Goal: Task Accomplishment & Management: Complete application form

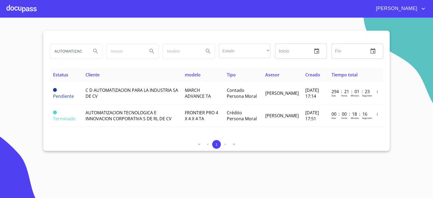
click at [83, 49] on input "AUTOMATIZACION" at bounding box center [68, 51] width 37 height 15
type input "BINASA INDUSTRI"
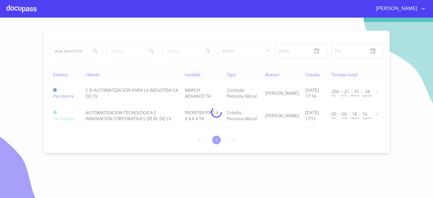
scroll to position [0, 0]
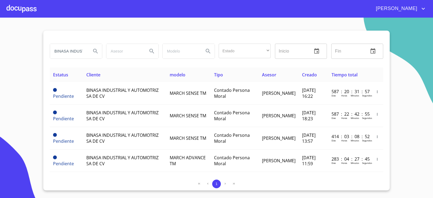
click at [0, 49] on section "BINASA INDUSTRI Estado ​ ​ Inicio ​ Fin ​ Estatus Cliente modelo Tipo Asesor Cr…" at bounding box center [216, 108] width 433 height 180
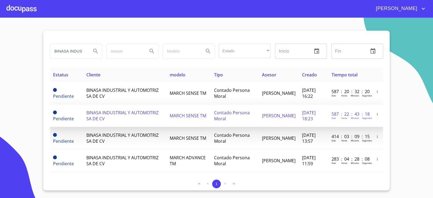
click at [192, 116] on span "MARCH SENSE TM" at bounding box center [188, 116] width 37 height 6
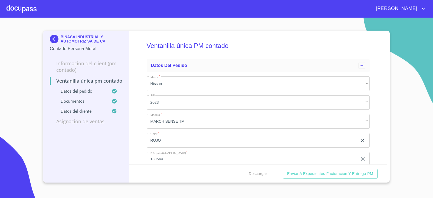
drag, startPoint x: 135, startPoint y: 33, endPoint x: 142, endPoint y: 39, distance: 8.8
click at [135, 33] on div "Ventanilla única PM contado Datos del pedido Marca   * Nissan ​ Año 2023 ​ Mode…" at bounding box center [258, 98] width 258 height 134
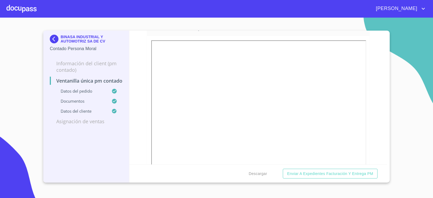
scroll to position [921, 0]
click at [56, 38] on img at bounding box center [55, 39] width 11 height 9
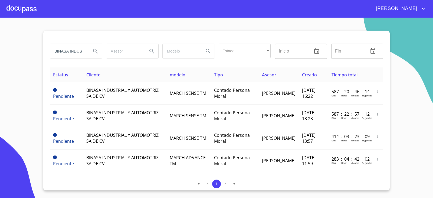
drag, startPoint x: 84, startPoint y: 48, endPoint x: 79, endPoint y: 49, distance: 4.6
click at [84, 48] on input "BINASA INDUSTRI" at bounding box center [68, 51] width 37 height 15
click at [79, 49] on input "BINASA INDUSTRI" at bounding box center [68, 51] width 37 height 15
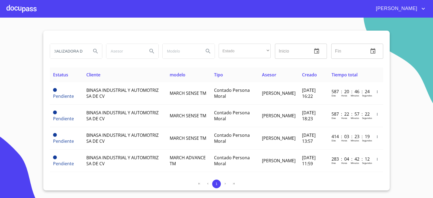
scroll to position [0, 20]
type input "COMERCIALIZADORA DE"
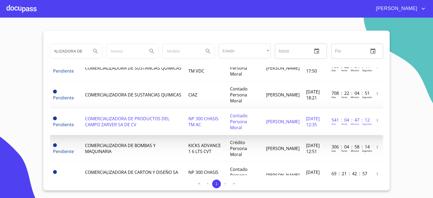
scroll to position [0, 0]
click at [96, 123] on span "COMERCIALIZADORA DE PRODUCTOS DEL CAMPO ZARVER SA DE CV" at bounding box center [127, 122] width 85 height 12
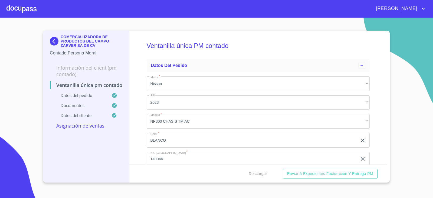
click at [392, 41] on section "COMERCIALIZADORA DE PRODUCTOS DEL CAMPO ZARVER SA DE CV Contado Persona Moral I…" at bounding box center [216, 108] width 433 height 180
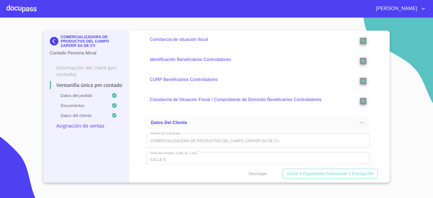
scroll to position [1180, 0]
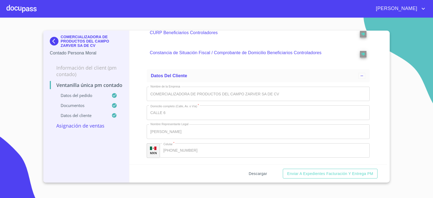
click at [250, 174] on span "Descargar" at bounding box center [258, 173] width 18 height 7
click at [140, 104] on div "Ventanilla única PM contado Datos del pedido Marca   * Nissan ​ Año 2023 ​ Mode…" at bounding box center [258, 98] width 258 height 134
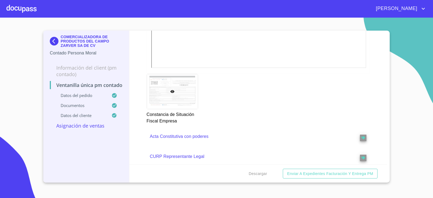
scroll to position [827, 0]
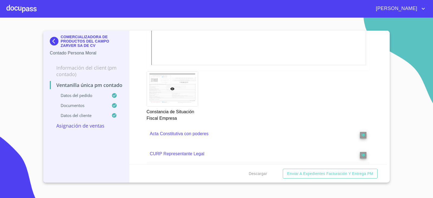
click at [180, 136] on p "Acta Constitutiva con poderes" at bounding box center [247, 134] width 195 height 7
click at [188, 133] on p "Acta Constitutiva con poderes" at bounding box center [247, 134] width 195 height 7
click at [188, 134] on p "Acta Constitutiva con poderes" at bounding box center [247, 134] width 195 height 7
click at [189, 134] on p "Acta Constitutiva con poderes" at bounding box center [247, 134] width 195 height 7
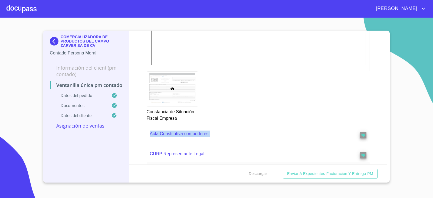
click at [189, 134] on p "Acta Constitutiva con poderes" at bounding box center [247, 134] width 195 height 7
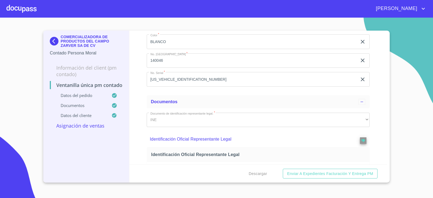
scroll to position [108, 0]
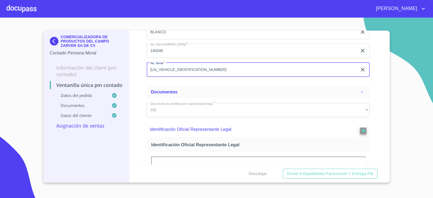
drag, startPoint x: 190, startPoint y: 72, endPoint x: 157, endPoint y: 79, distance: 34.4
click at [148, 83] on div "Datos del pedido Marca   * Nissan ​ Año 2023 ​ Modelo   * NP300 CHASIS TM AC ​ …" at bounding box center [258, 18] width 223 height 139
click at [208, 70] on input "[US_VEHICLE_IDENTIFICATION_NUMBER]" at bounding box center [252, 69] width 211 height 15
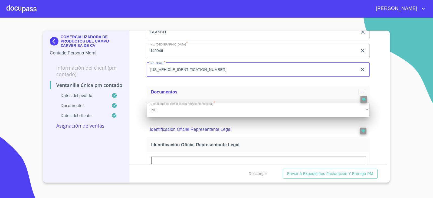
click at [176, 108] on div "INE" at bounding box center [258, 110] width 223 height 15
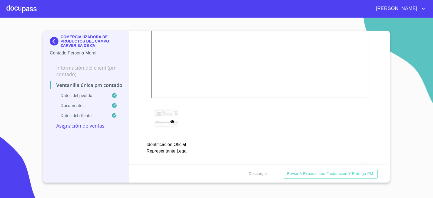
scroll to position [298, 0]
click at [123, 147] on div "COMERCIALIZADORA DE PRODUCTOS DEL CAMPO ZARVER SA DE CV Contado Persona Moral I…" at bounding box center [86, 107] width 86 height 152
click at [132, 142] on div "Ventanilla única PM contado Datos del pedido Marca   * Nissan ​ Año 2023 ​ Mode…" at bounding box center [258, 98] width 258 height 134
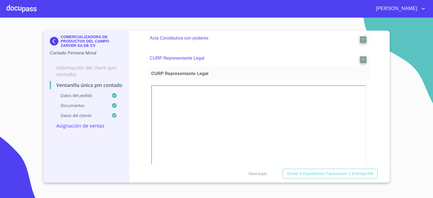
scroll to position [854, 0]
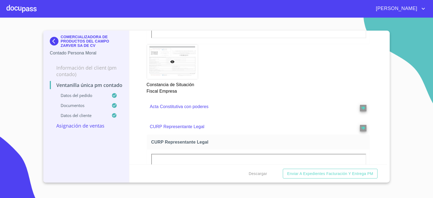
click at [198, 110] on p "Acta Constitutiva con poderes" at bounding box center [247, 106] width 195 height 7
click at [199, 107] on p "Acta Constitutiva con poderes" at bounding box center [247, 106] width 195 height 7
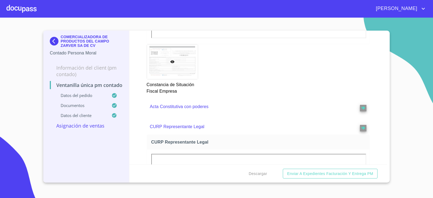
click at [220, 98] on div "Constancia de Situación Fiscal Empresa" at bounding box center [259, 69] width 230 height 57
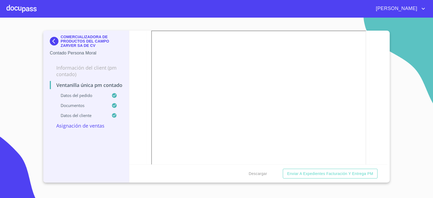
scroll to position [502, 0]
click at [146, 139] on div "Ventanilla única PM contado Datos del pedido Marca   * Nissan ​ Año 2023 ​ Mode…" at bounding box center [258, 98] width 258 height 134
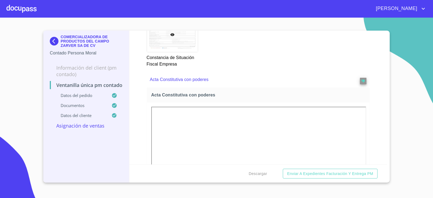
click at [139, 56] on div "Ventanilla única PM contado Datos del pedido Marca   * Nissan ​ Año 2023 ​ Mode…" at bounding box center [258, 98] width 258 height 134
click at [51, 41] on img at bounding box center [55, 41] width 11 height 9
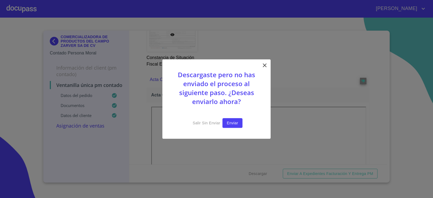
click at [224, 122] on button "Enviar" at bounding box center [233, 123] width 20 height 10
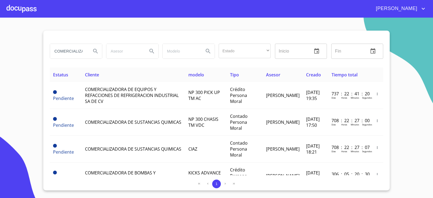
click at [84, 54] on input "COMERCIALIZADORA DE" at bounding box center [68, 51] width 37 height 15
type input "CF GAMING"
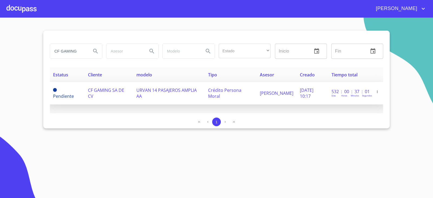
click at [118, 96] on td "CF GAMING SA DE CV" at bounding box center [109, 93] width 48 height 22
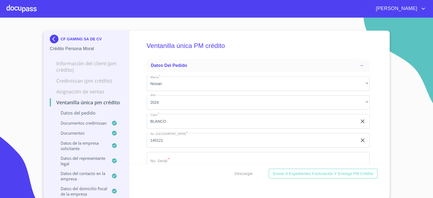
click at [140, 85] on div "Ventanilla única PM crédito Datos del pedido Marca   * Nissan ​ Año 2024 ​ Colo…" at bounding box center [258, 98] width 258 height 134
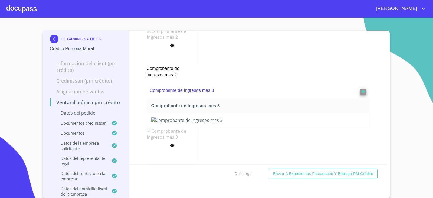
scroll to position [1246, 0]
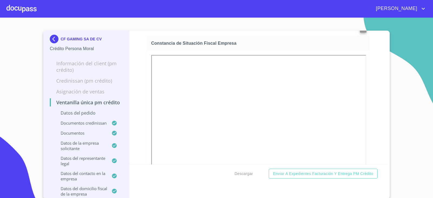
drag, startPoint x: 136, startPoint y: 110, endPoint x: 139, endPoint y: 138, distance: 27.8
click at [139, 138] on div "Ventanilla única PM crédito Datos del pedido Marca   * Nissan ​ Año 2024 ​ Colo…" at bounding box center [258, 98] width 258 height 134
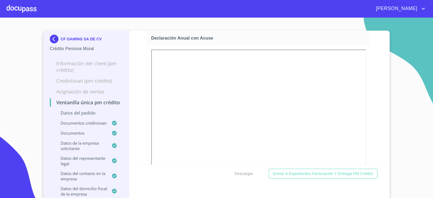
scroll to position [1517, 0]
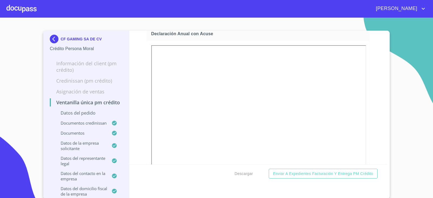
click at [240, 167] on div "Descargar Enviar a Expedientes Facturación y Entrega PM crédito" at bounding box center [258, 173] width 258 height 18
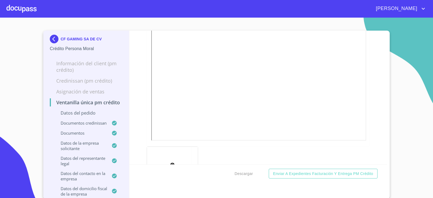
scroll to position [1544, 0]
click at [410, 70] on section "CF GAMING SA DE CV Crédito Persona Moral Información del Client (PM crédito) Cr…" at bounding box center [216, 108] width 433 height 180
click at [55, 37] on img at bounding box center [55, 39] width 11 height 9
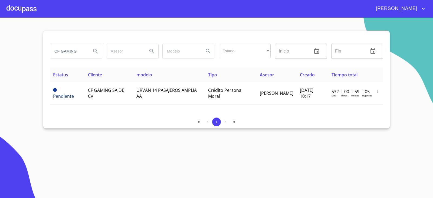
drag, startPoint x: 82, startPoint y: 50, endPoint x: 28, endPoint y: 50, distance: 53.4
click at [28, 50] on section "CF GAMING Estado ​ ​ Inicio ​ Fin ​ Estatus Cliente modelo Tipo Asesor Creado T…" at bounding box center [216, 108] width 433 height 180
type input "MAQYALUM"
click at [406, 50] on section "MAQYALUM Estado ​ ​ Inicio ​ Fin ​ Estatus Cliente modelo Tipo Asesor Creado Ti…" at bounding box center [216, 108] width 433 height 180
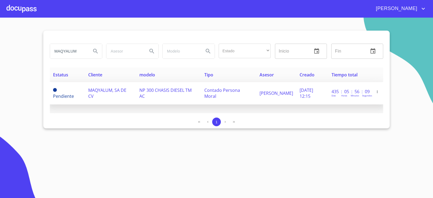
click at [102, 94] on td "MAQYALUM, SA DE CV" at bounding box center [110, 93] width 51 height 22
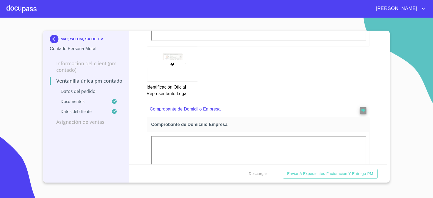
scroll to position [460, 0]
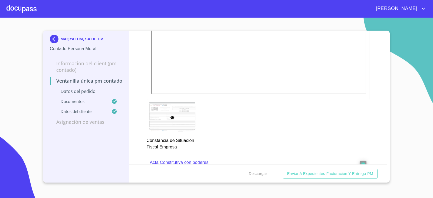
scroll to position [840, 0]
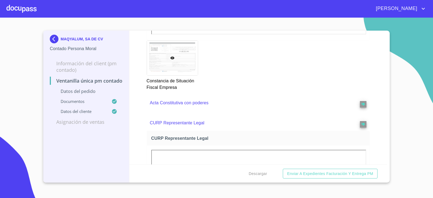
click at [64, 146] on div "MAQYALUM, SA DE CV Contado Persona Moral Información del Client (PM contado) Ve…" at bounding box center [86, 107] width 86 height 152
click at [186, 104] on p "Acta Constitutiva con poderes" at bounding box center [247, 103] width 195 height 7
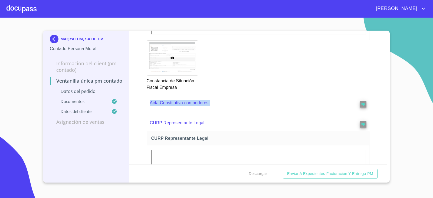
click at [186, 104] on p "Acta Constitutiva con poderes" at bounding box center [247, 103] width 195 height 7
click at [185, 103] on p "Acta Constitutiva con poderes" at bounding box center [247, 103] width 195 height 7
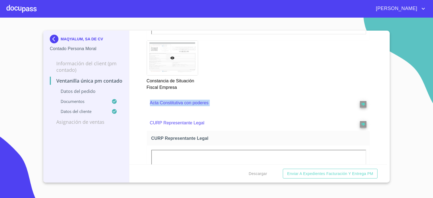
click at [185, 103] on p "Acta Constitutiva con poderes" at bounding box center [247, 103] width 195 height 7
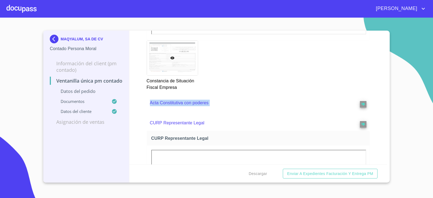
click at [185, 103] on p "Acta Constitutiva con poderes" at bounding box center [247, 103] width 195 height 7
click at [248, 173] on button "Descargar" at bounding box center [258, 174] width 23 height 10
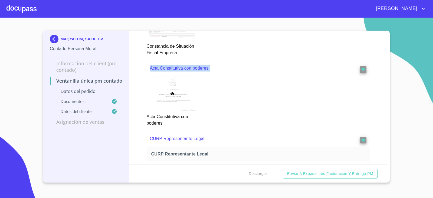
scroll to position [867, 0]
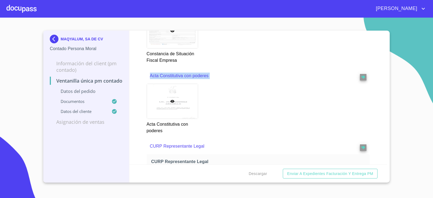
click at [170, 107] on div at bounding box center [172, 101] width 51 height 35
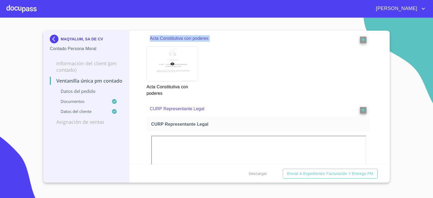
scroll to position [4, 0]
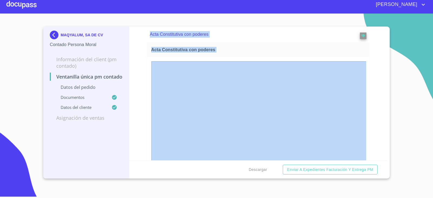
click at [232, 46] on div "Acta Constitutiva con poderes" at bounding box center [258, 50] width 223 height 14
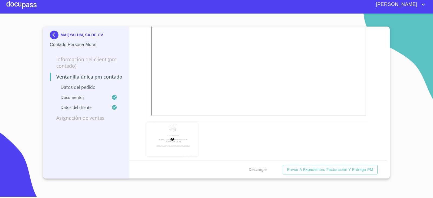
scroll to position [1012, 0]
click at [118, 137] on div "MAQYALUM, SA DE CV Contado Persona Moral Información del Client (PM contado) Ve…" at bounding box center [86, 103] width 86 height 152
click at [52, 36] on img at bounding box center [55, 35] width 11 height 9
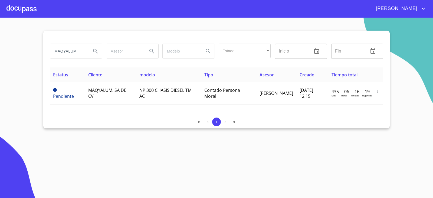
click at [75, 56] on input "MAQYALUM" at bounding box center [68, 51] width 37 height 15
type input "K"
click at [72, 48] on input "search" at bounding box center [68, 51] width 37 height 15
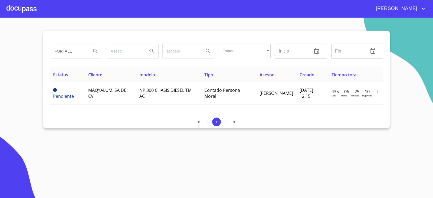
type input "FORTALE"
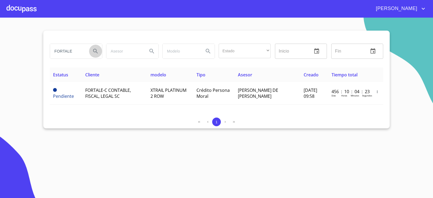
click at [89, 45] on button "Search" at bounding box center [95, 51] width 13 height 13
type button "FORTALE"
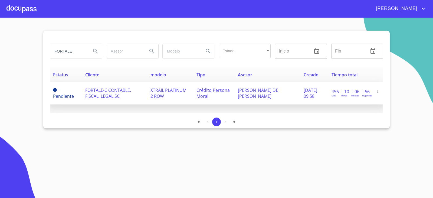
click at [129, 96] on td "FORTALE-C CONTABLE, FISCAL, LEGAL SC" at bounding box center [114, 93] width 65 height 22
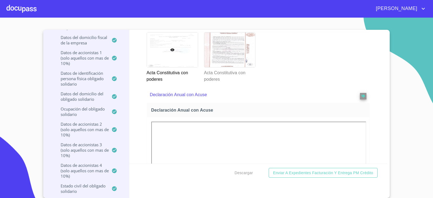
scroll to position [1935, 0]
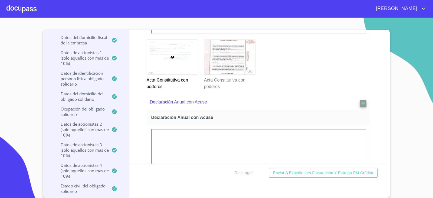
click at [173, 74] on div at bounding box center [172, 57] width 51 height 35
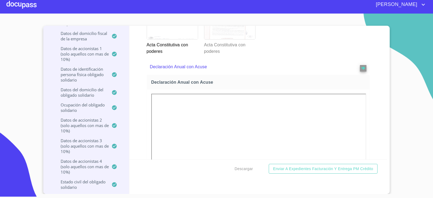
click at [230, 39] on div at bounding box center [229, 22] width 51 height 35
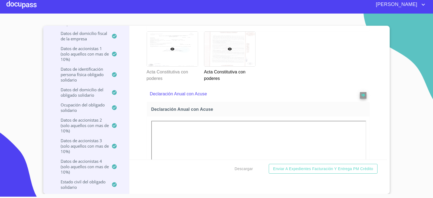
click at [167, 66] on div at bounding box center [172, 49] width 51 height 35
